Goal: Transaction & Acquisition: Purchase product/service

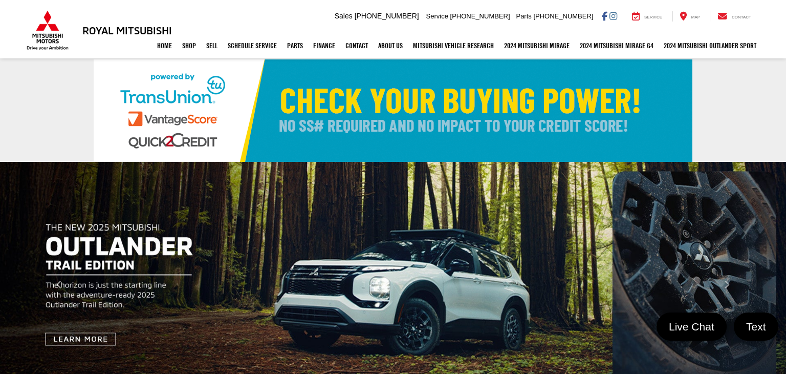
select select "Type:U"
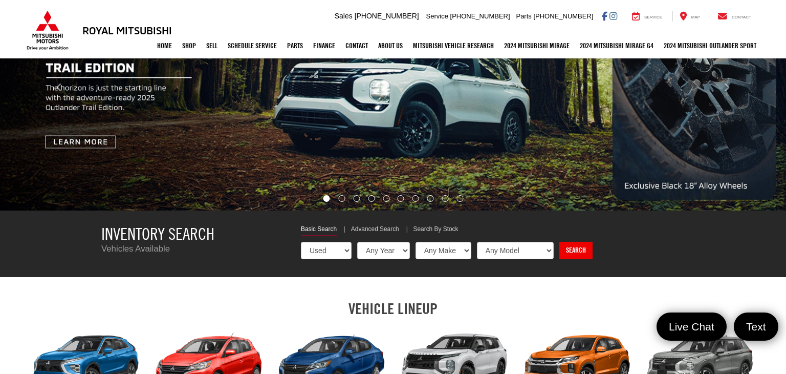
select select "Choose Year from the dropdown"
select select "Choose Make from the dropdown"
select select "Choose Model from the dropdown"
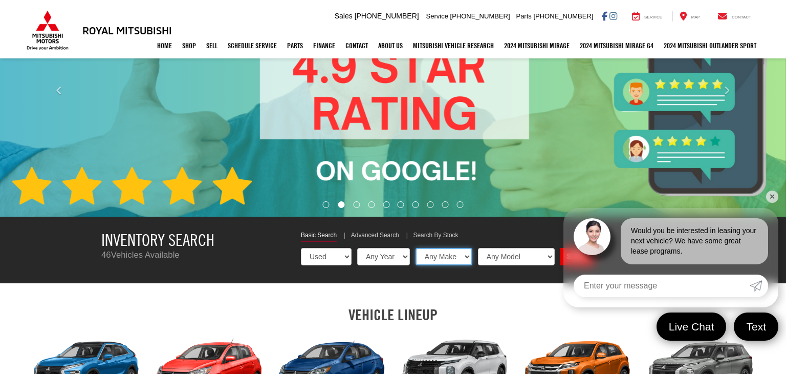
click at [450, 263] on select "Any Make Buick Chevrolet Dodge Ford GMC Hyundai Jeep Mazda Mitsubishi Nissan To…" at bounding box center [444, 256] width 57 height 17
select select "Mitsubishi"
click at [416, 248] on select "Any Make Buick Chevrolet Dodge Ford GMC Hyundai Jeep Mazda Mitsubishi Nissan To…" at bounding box center [444, 256] width 57 height 17
click at [507, 255] on select "Any Model Eclipse Cross Outlander Outlander PHEV Outlander Sport" at bounding box center [516, 256] width 78 height 17
select select "Outlander Sport"
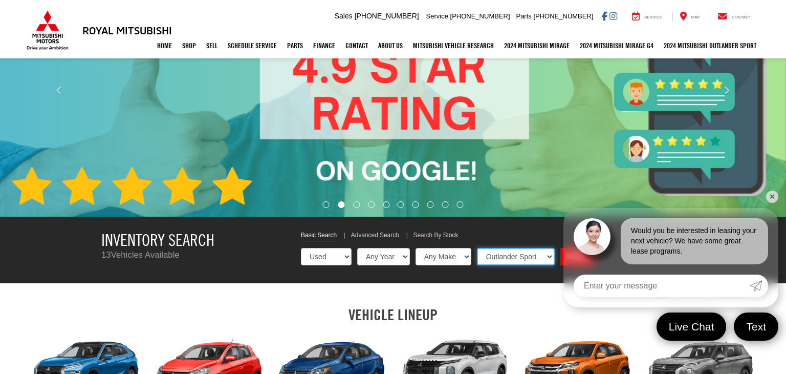
click at [477, 248] on select "Any Model Eclipse Cross Outlander Outlander PHEV Outlander Sport" at bounding box center [516, 256] width 78 height 17
click at [559, 253] on link "Search" at bounding box center [575, 256] width 33 height 17
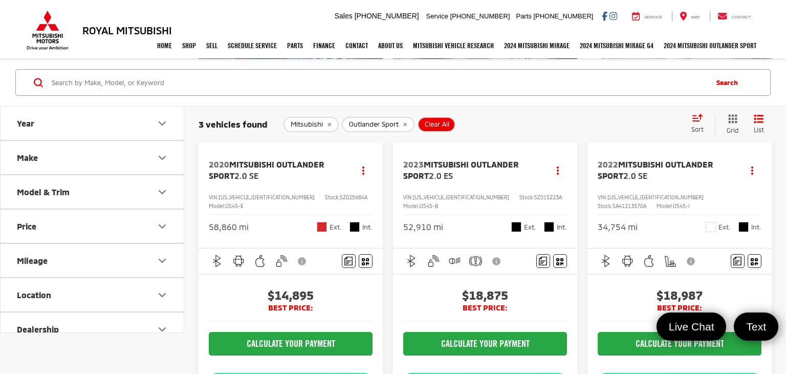
scroll to position [139, 0]
